Goal: Information Seeking & Learning: Find contact information

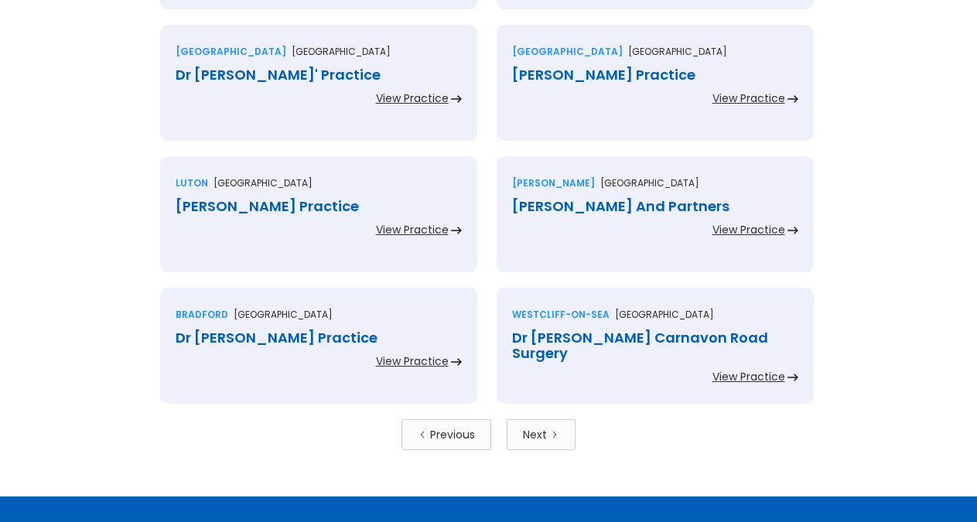
scroll to position [3315, 0]
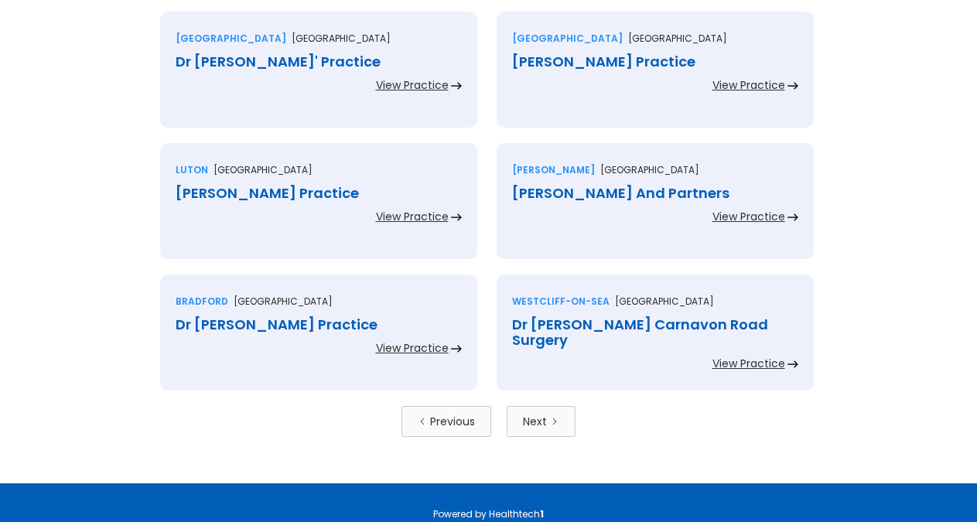
click at [556, 411] on link "Next" at bounding box center [541, 421] width 69 height 31
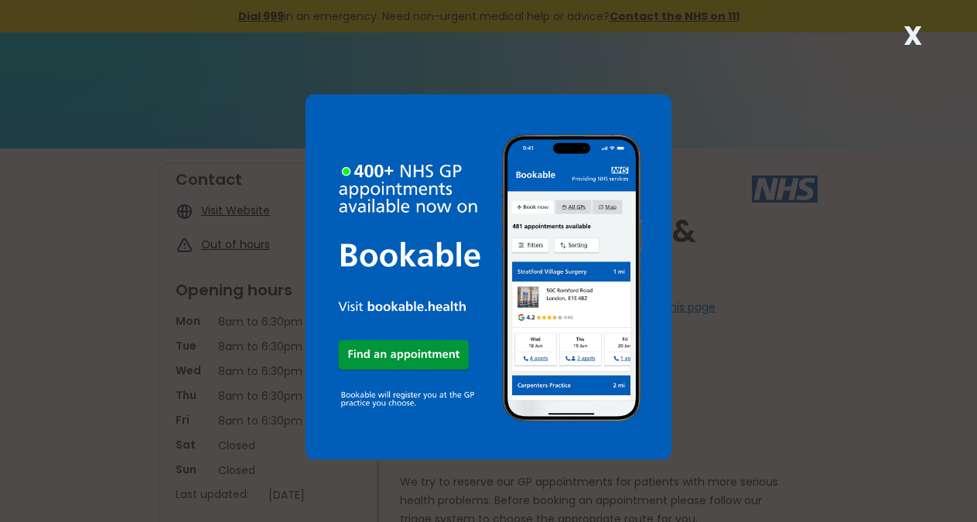
click at [915, 35] on strong "X" at bounding box center [913, 35] width 19 height 37
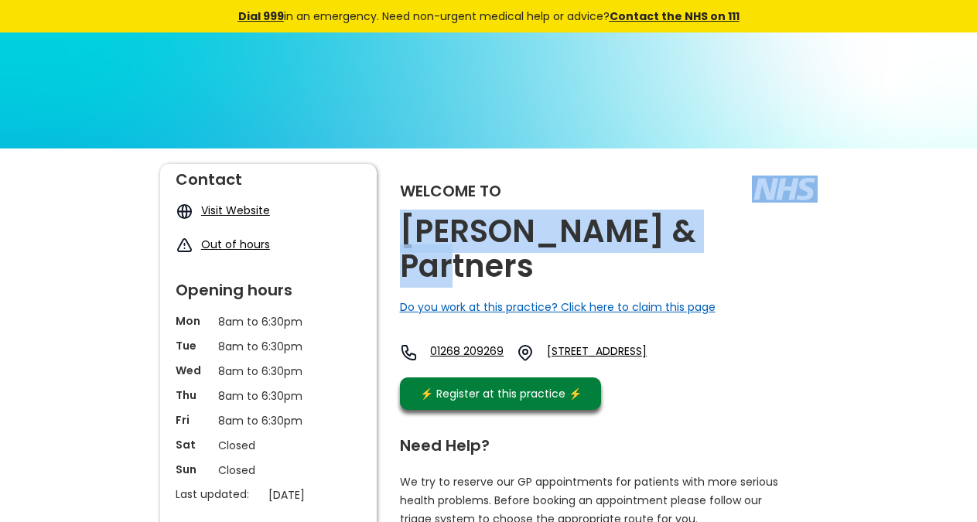
copy div "[PERSON_NAME] & Partners"
drag, startPoint x: 710, startPoint y: 235, endPoint x: 321, endPoint y: 4, distance: 452.8
click at [696, 233] on div "Welcome to Dr Baker & Partners Do you work at this practice? Click here to clai…" at bounding box center [609, 291] width 418 height 254
copy link "Ss7 4ea,"
drag, startPoint x: 624, startPoint y: 342, endPoint x: 795, endPoint y: 312, distance: 173.7
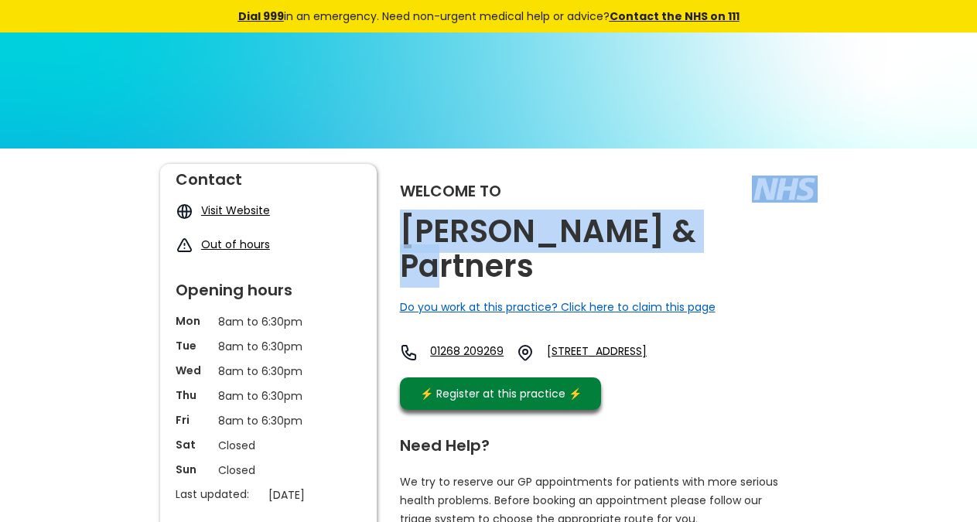
click at [695, 344] on div "01268 209269 91 Rushbottom Lane, Benfleet, Essex, Ss7 4ea, England" at bounding box center [547, 357] width 295 height 26
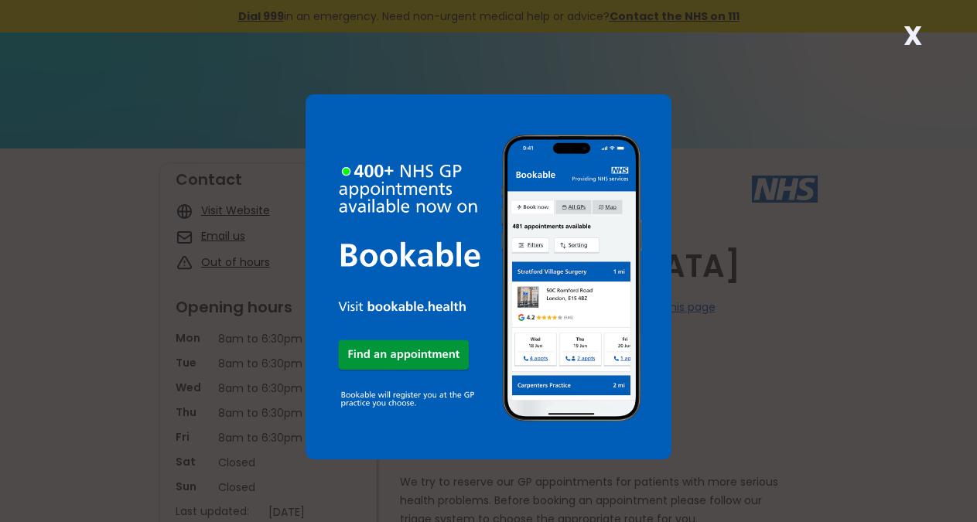
click at [926, 34] on div "X" at bounding box center [913, 41] width 31 height 31
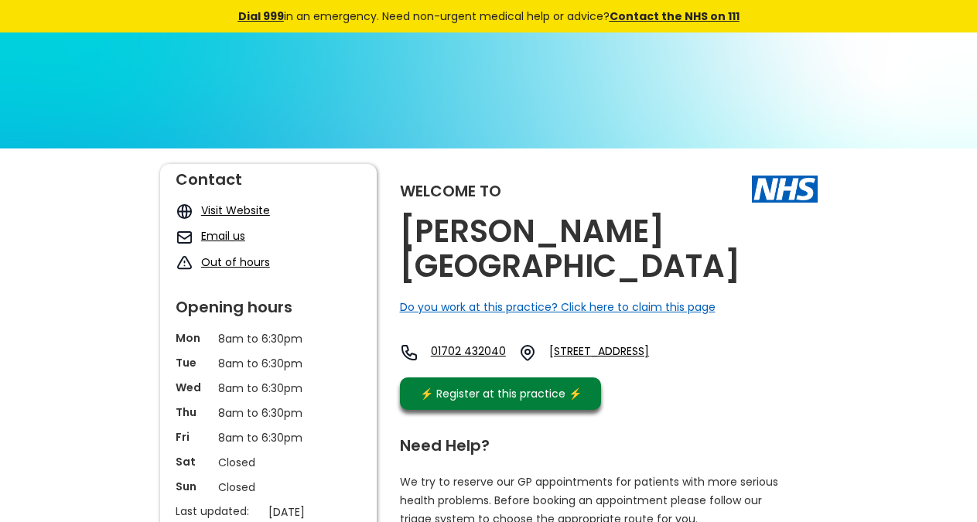
click at [638, 241] on h2 "Dr Bekas Medical Centre" at bounding box center [609, 249] width 418 height 70
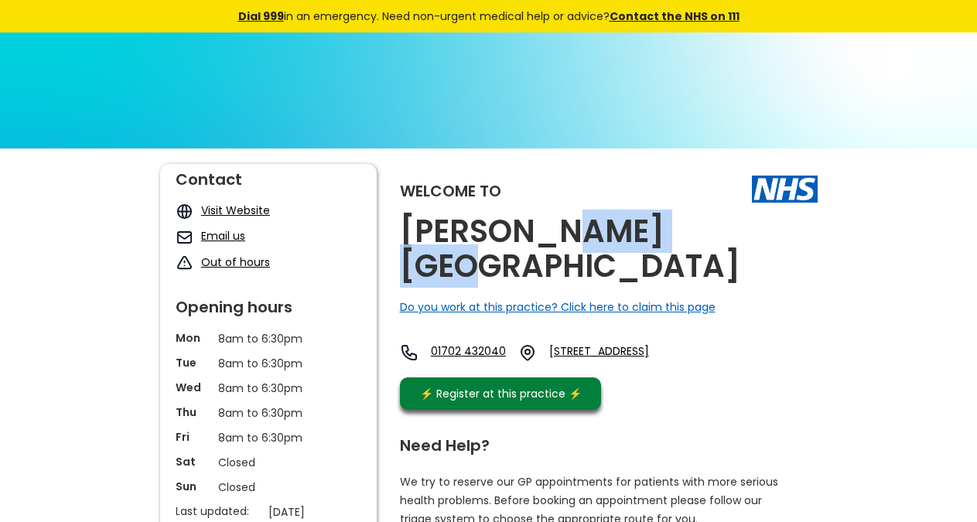
click at [641, 240] on h2 "Dr Bekas Medical Centre" at bounding box center [609, 249] width 418 height 70
click at [642, 240] on h2 "Dr Bekas Medical Centre" at bounding box center [609, 249] width 418 height 70
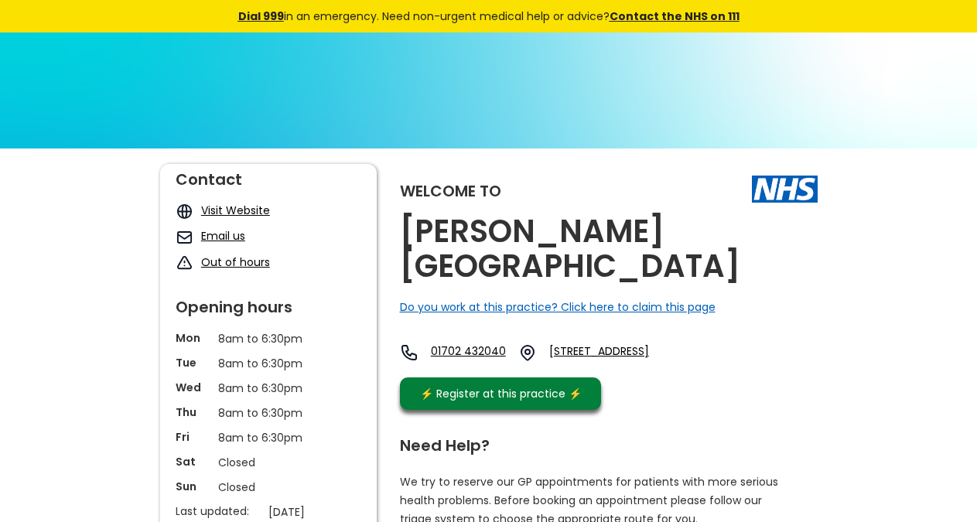
click at [642, 240] on h2 "Dr Bekas Medical Centre" at bounding box center [609, 249] width 418 height 70
copy link "Ss0 7hn"
drag, startPoint x: 642, startPoint y: 345, endPoint x: 594, endPoint y: 331, distance: 50.7
click at [594, 344] on div "01702 432040 48 Argyll Road, Westcliff-on-sea, Essex, Ss0 7hn, England" at bounding box center [550, 357] width 300 height 26
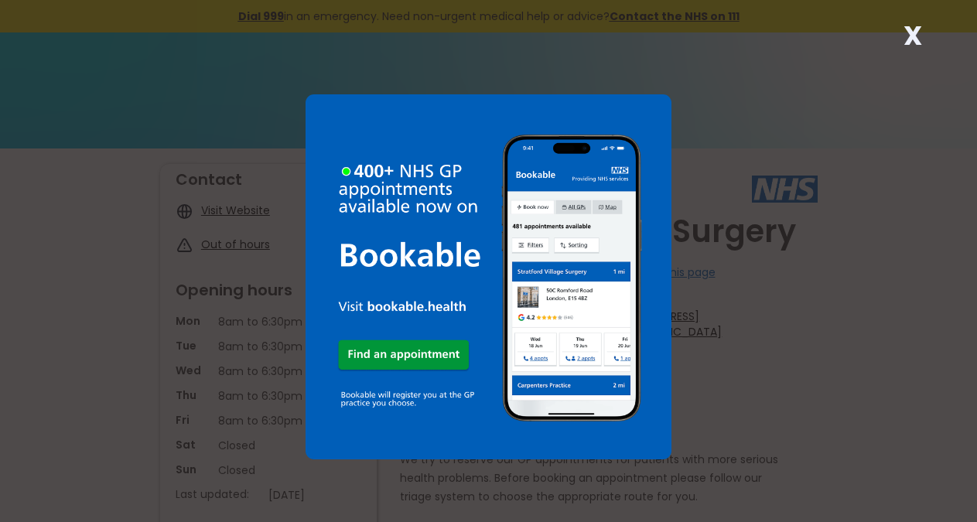
click at [907, 35] on strong "X" at bounding box center [913, 35] width 19 height 37
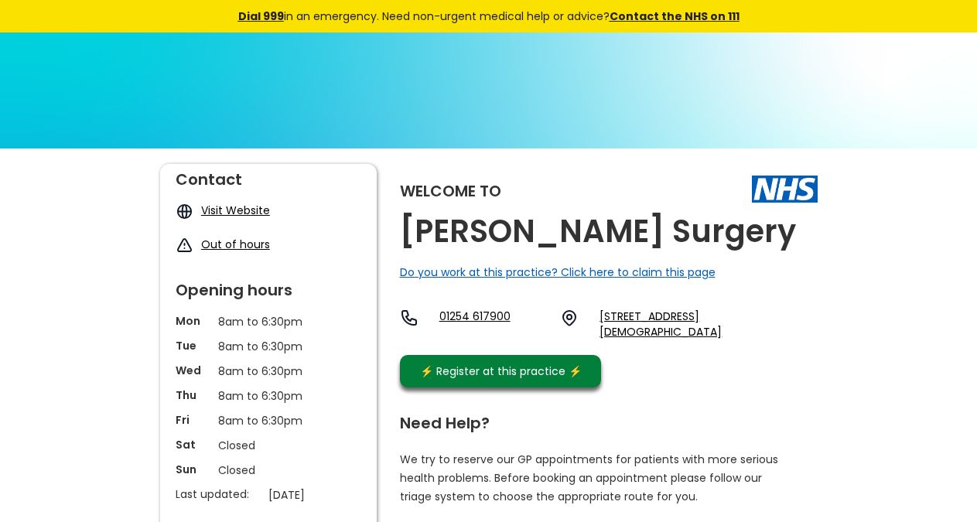
click at [700, 234] on div "Welcome to Dr Bello's Surgery Do you work at this practice? Click here to claim…" at bounding box center [609, 279] width 418 height 231
click at [700, 235] on div "Welcome to Dr Bello's Surgery Do you work at this practice? Click here to claim…" at bounding box center [609, 279] width 418 height 231
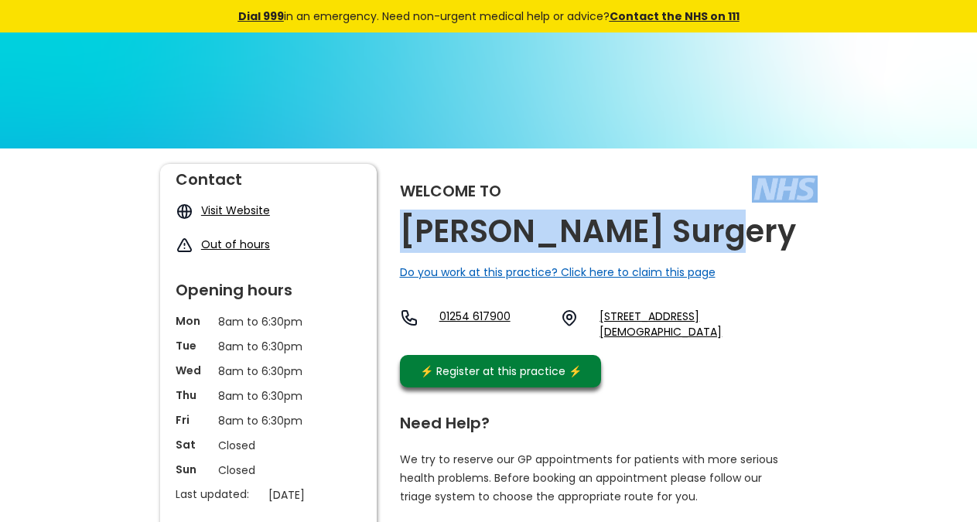
copy div "Dr Bello's Surgery"
drag, startPoint x: 694, startPoint y: 239, endPoint x: 664, endPoint y: 230, distance: 31.6
click at [664, 230] on div "Welcome to Dr Bello's Surgery Do you work at this practice? Click here to claim…" at bounding box center [609, 279] width 418 height 231
copy link "Bb5 4lf, E"
drag, startPoint x: 706, startPoint y: 350, endPoint x: 664, endPoint y: 341, distance: 42.6
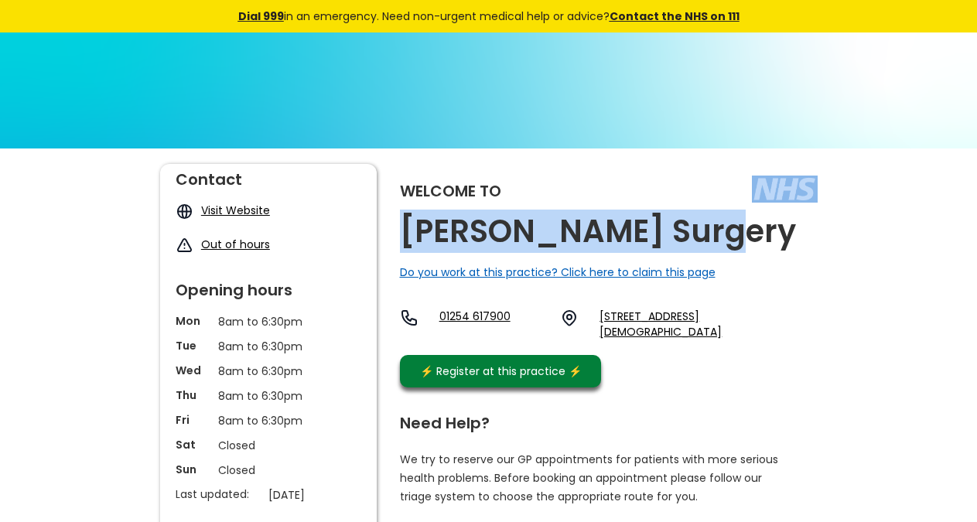
click at [664, 341] on div "Welcome to Dr Bello's Surgery Do you work at this practice? Click here to claim…" at bounding box center [609, 279] width 418 height 231
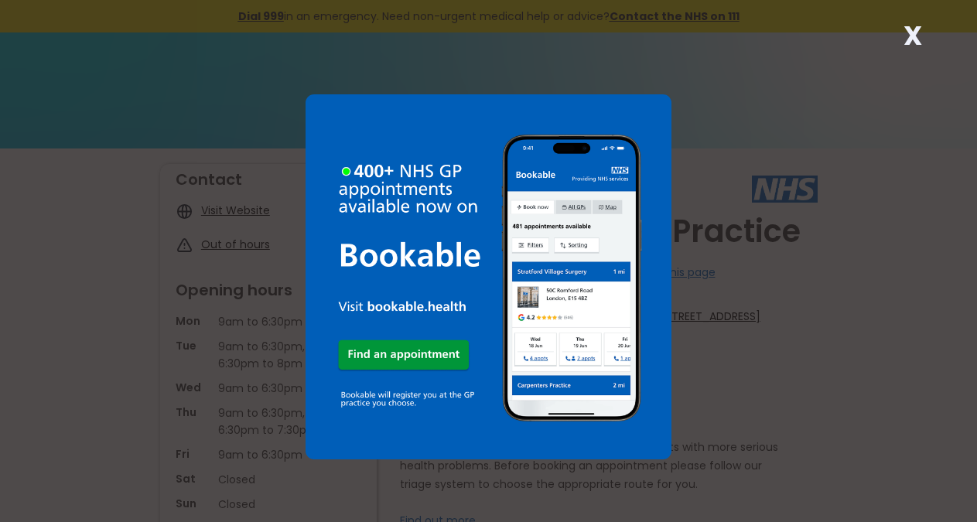
click at [913, 41] on strong "X" at bounding box center [913, 35] width 19 height 37
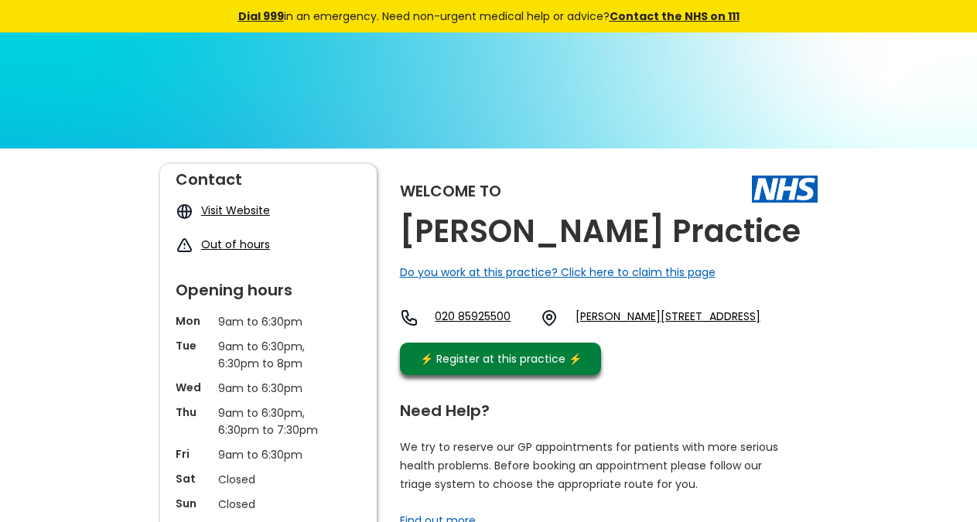
copy link "Rm9 4sr,"
drag, startPoint x: 649, startPoint y: 344, endPoint x: 601, endPoint y: 341, distance: 48.1
click at [601, 335] on div "[STREET_ADDRESS][PERSON_NAME]" at bounding box center [580, 322] width 361 height 26
click at [628, 236] on h2 "[PERSON_NAME] Practice" at bounding box center [600, 231] width 401 height 35
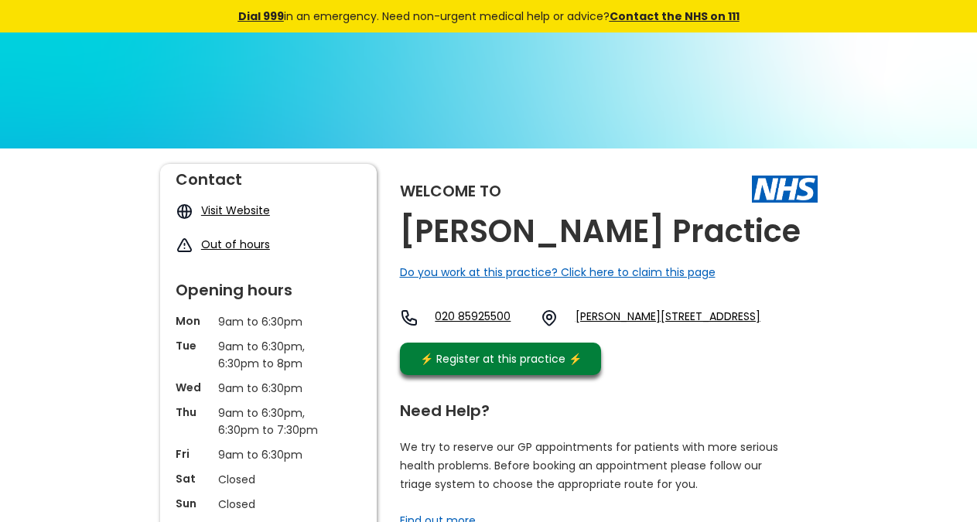
click at [628, 236] on h2 "[PERSON_NAME] Practice" at bounding box center [600, 231] width 401 height 35
drag, startPoint x: 648, startPoint y: 340, endPoint x: 597, endPoint y: 330, distance: 51.2
click at [597, 330] on div "[STREET_ADDRESS][PERSON_NAME]" at bounding box center [580, 322] width 361 height 26
copy link "Rm9 4sr,"
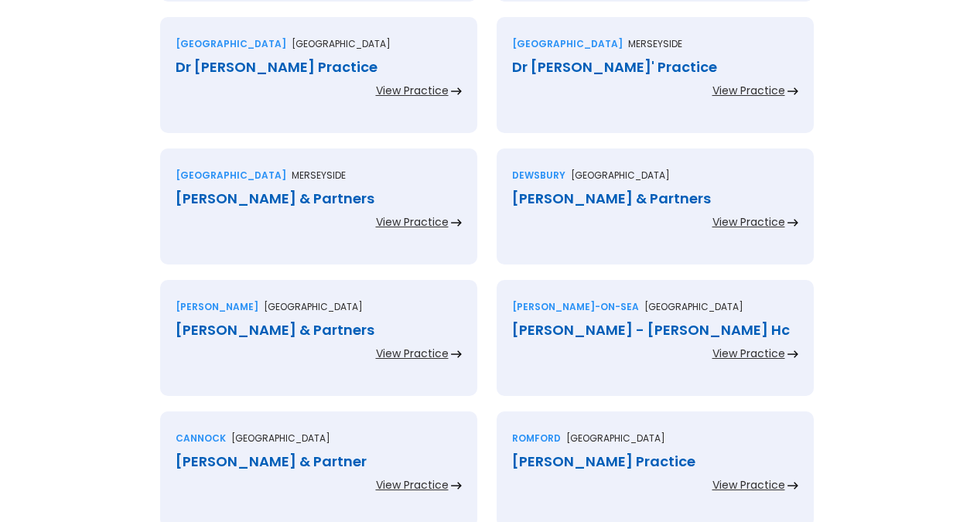
scroll to position [3236, 0]
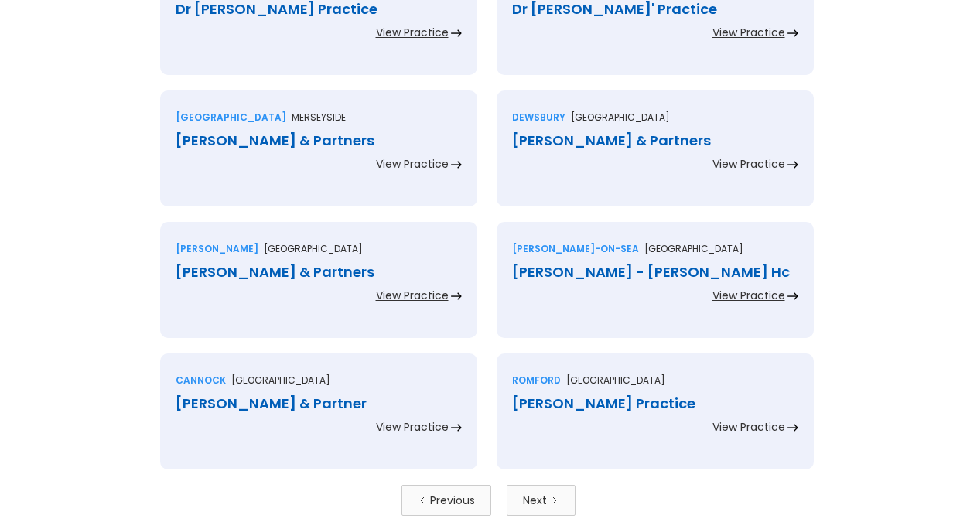
click at [556, 492] on link "Next" at bounding box center [541, 500] width 69 height 31
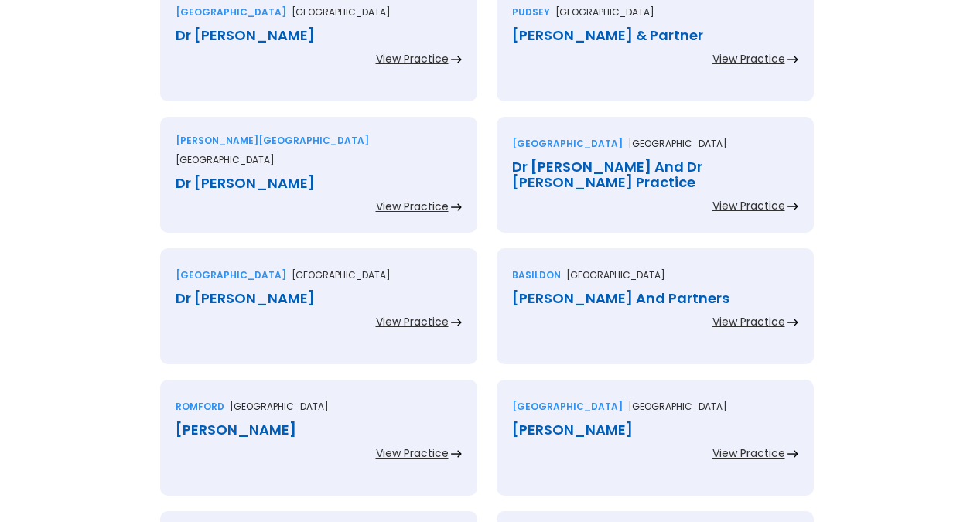
scroll to position [3464, 0]
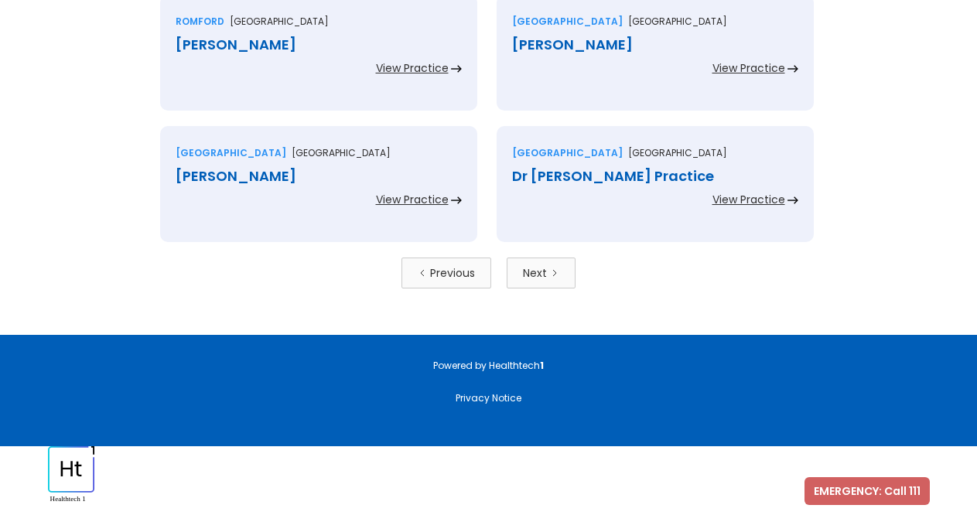
click at [450, 273] on div "Previous" at bounding box center [452, 272] width 45 height 15
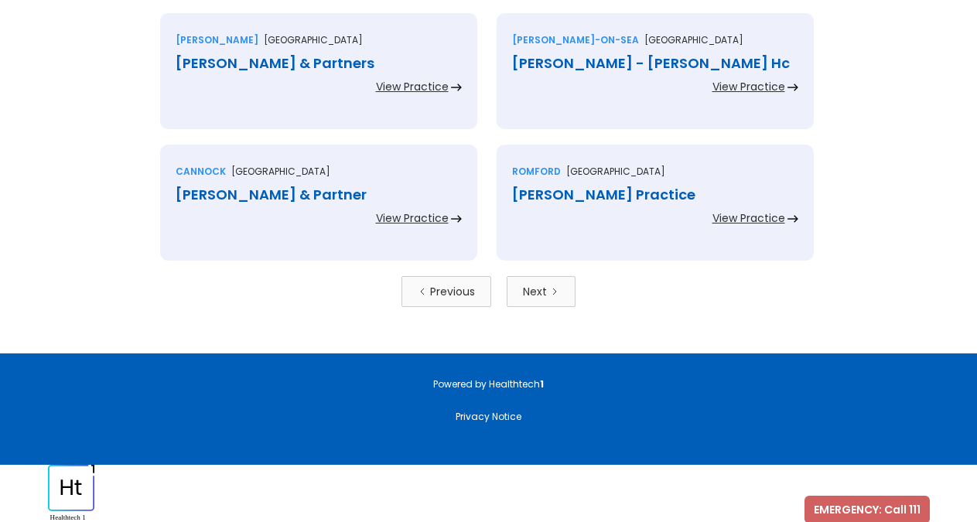
scroll to position [3464, 0]
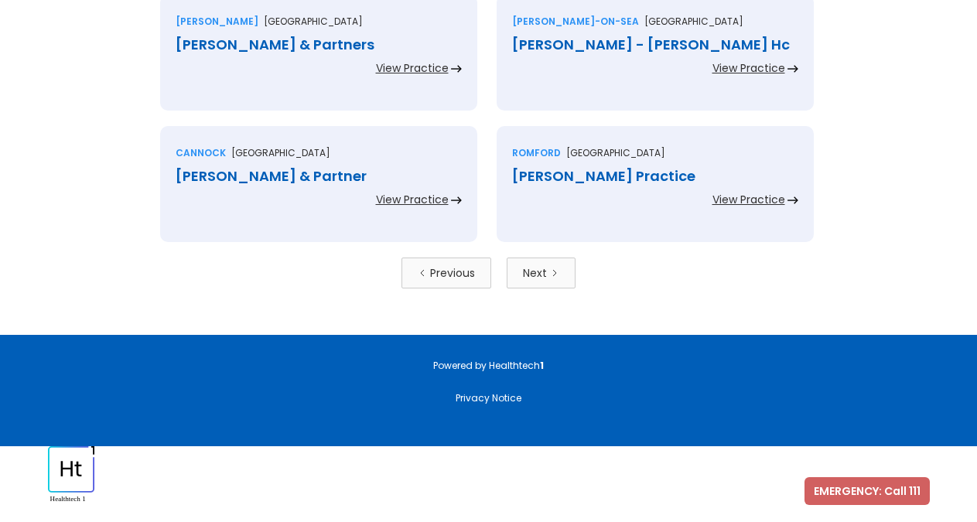
click at [465, 279] on div "Previous" at bounding box center [452, 272] width 45 height 15
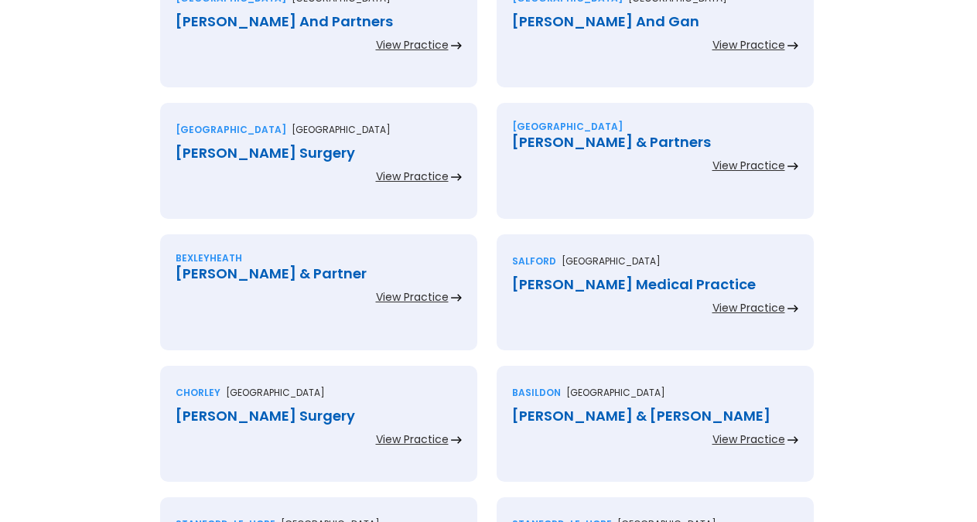
scroll to position [2605, 0]
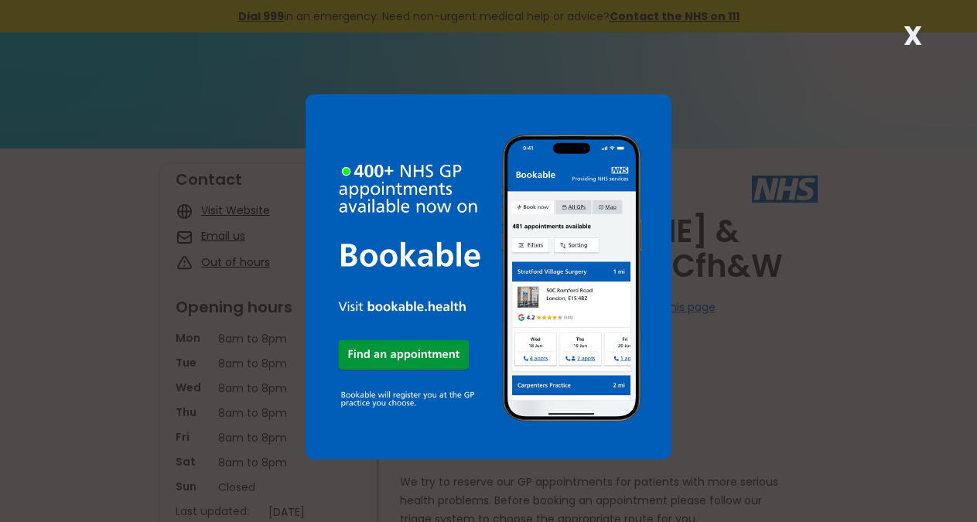
click at [922, 36] on div "X" at bounding box center [913, 41] width 31 height 31
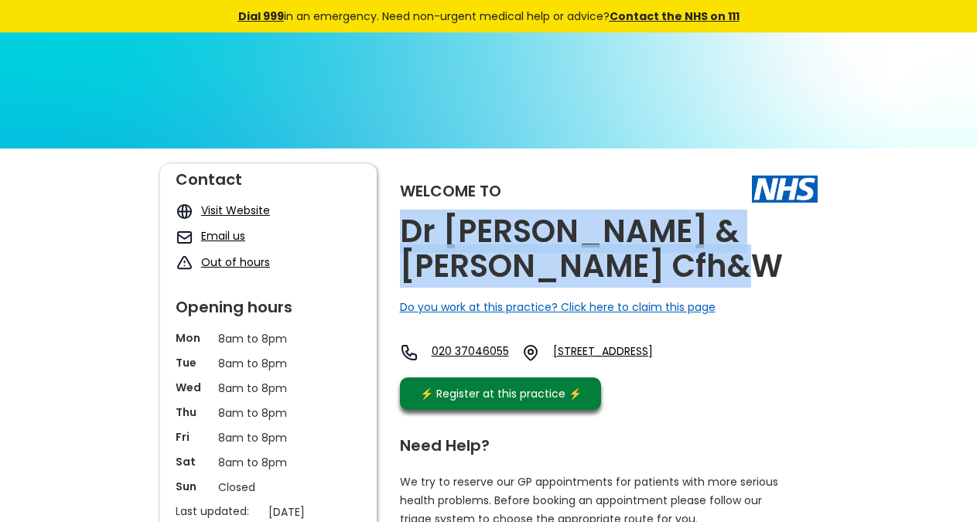
copy h2 "Dr Canisius & Dr Hasan Parkview Cfh&w"
drag, startPoint x: 623, startPoint y: 262, endPoint x: 399, endPoint y: 229, distance: 226.1
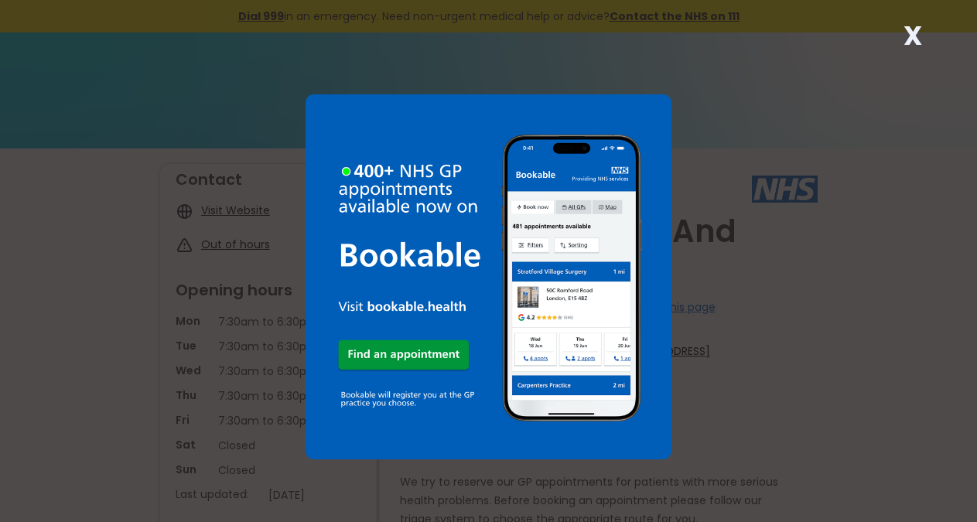
click at [919, 31] on strong "X" at bounding box center [913, 35] width 19 height 37
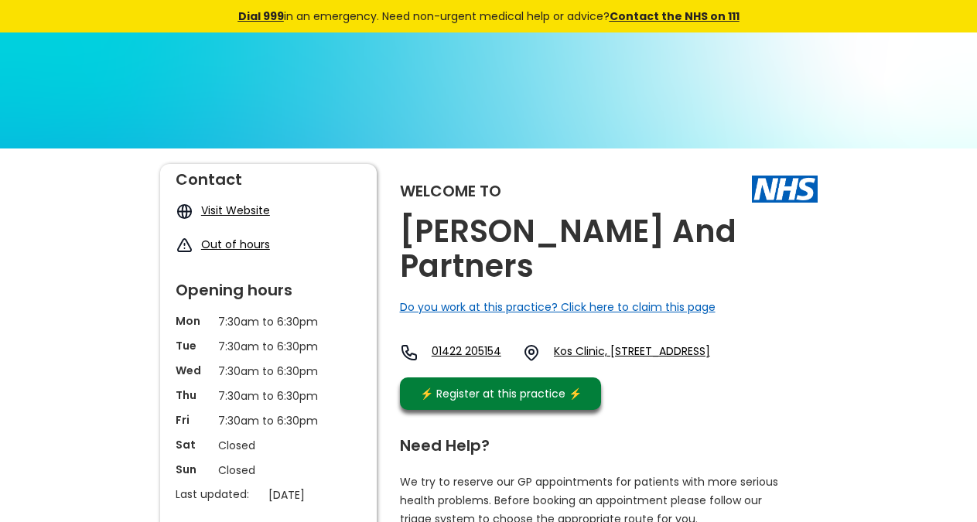
click at [728, 229] on div "Welcome to Dr Chin And Partners Do you work at this practice? Click here to cla…" at bounding box center [609, 291] width 418 height 254
drag, startPoint x: 705, startPoint y: 232, endPoint x: 454, endPoint y: 163, distance: 260.0
click at [696, 232] on h2 "Dr Chin And Partners" at bounding box center [609, 249] width 418 height 70
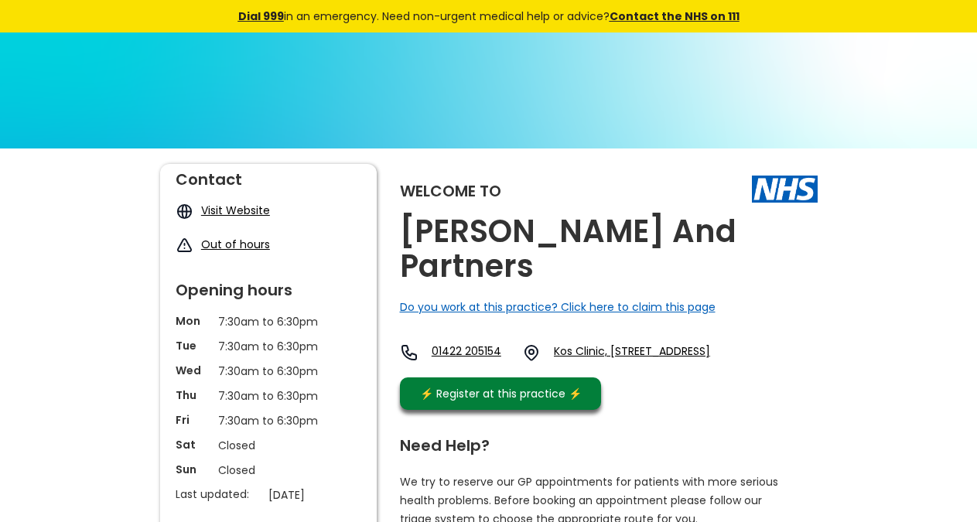
click at [748, 238] on div "Welcome to Dr Chin And Partners Do you work at this practice? Click here to cla…" at bounding box center [609, 291] width 418 height 254
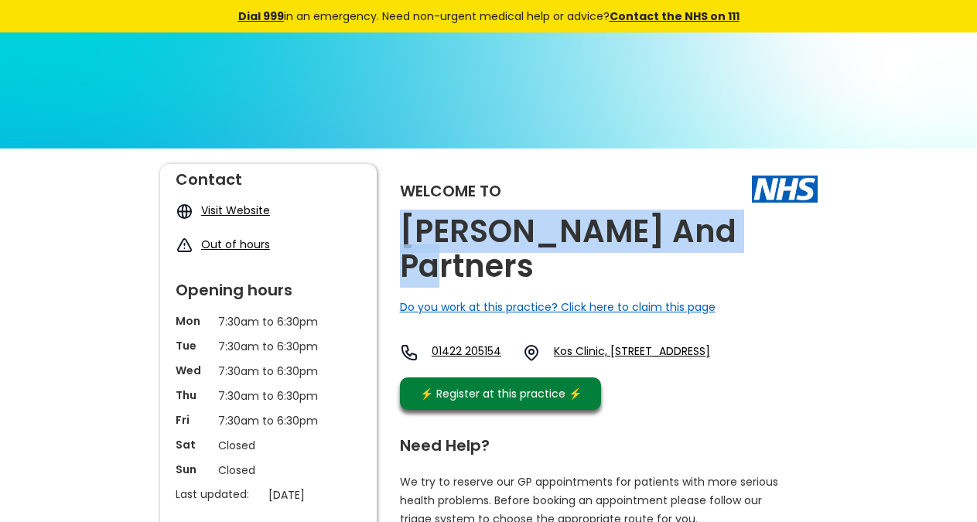
copy h2 "Dr Chin And Partners"
drag, startPoint x: 725, startPoint y: 235, endPoint x: 398, endPoint y: 226, distance: 327.5
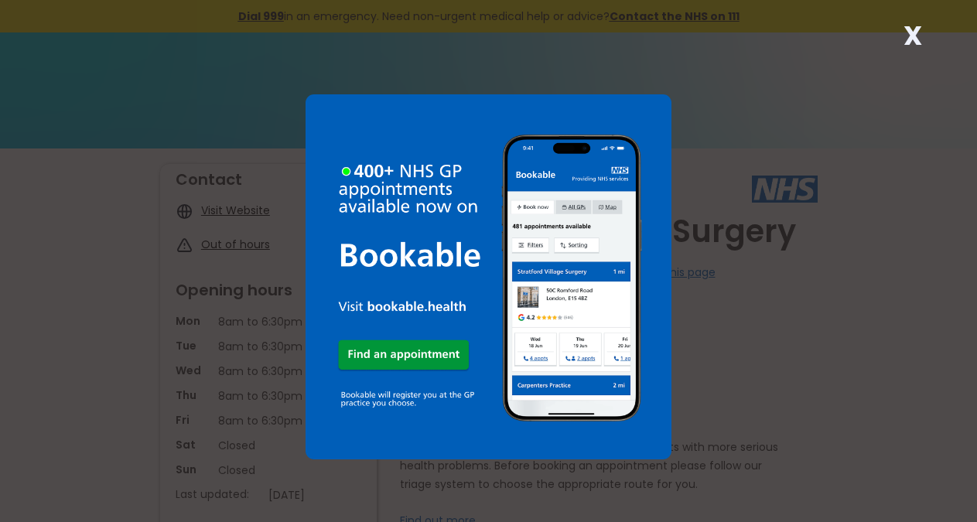
click at [917, 38] on strong "X" at bounding box center [913, 35] width 19 height 37
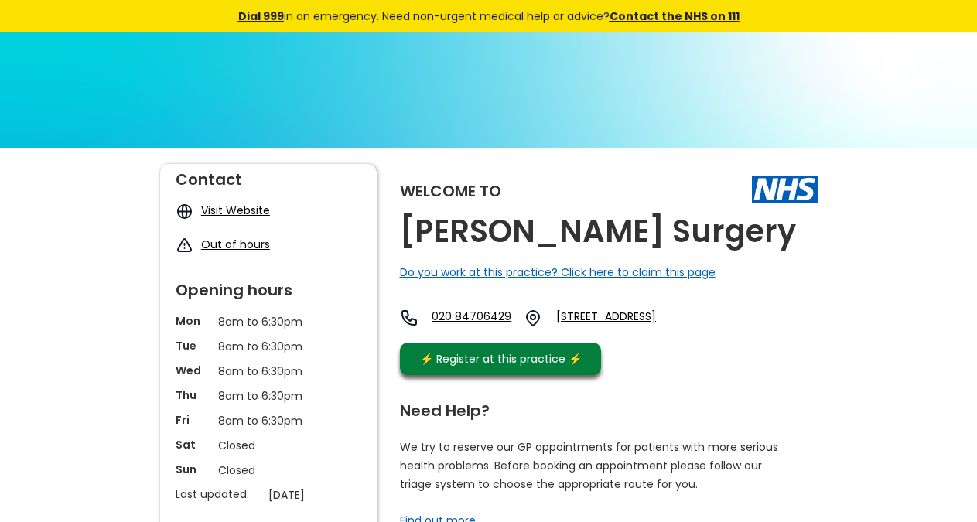
click at [628, 231] on h2 "[PERSON_NAME] Surgery" at bounding box center [598, 231] width 396 height 35
